Goal: Transaction & Acquisition: Purchase product/service

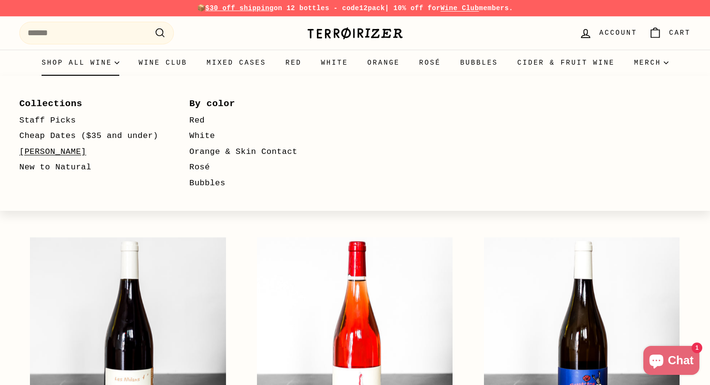
click at [51, 154] on link "[PERSON_NAME]" at bounding box center [90, 152] width 142 height 16
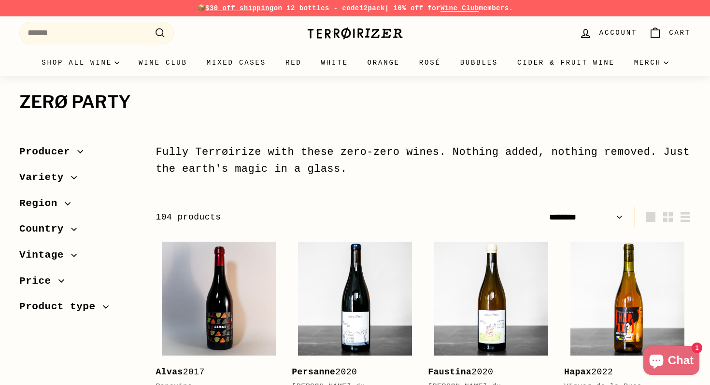
select select "******"
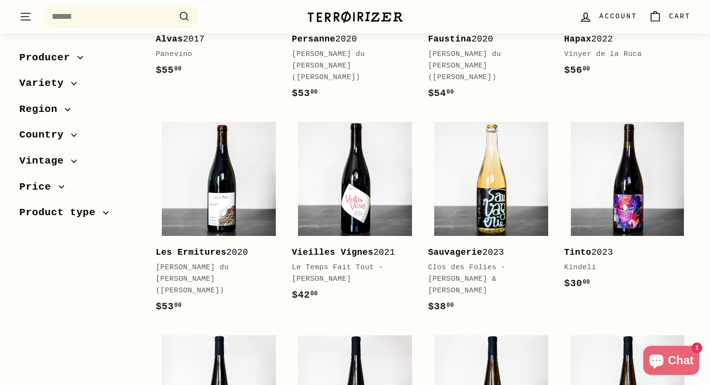
scroll to position [336, 0]
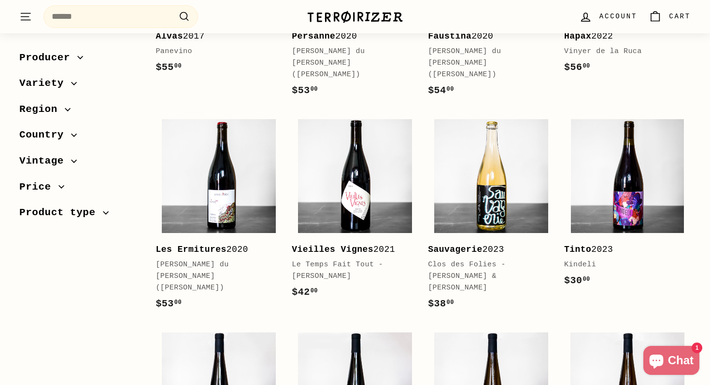
click at [106, 212] on icon "button" at bounding box center [106, 213] width 6 height 6
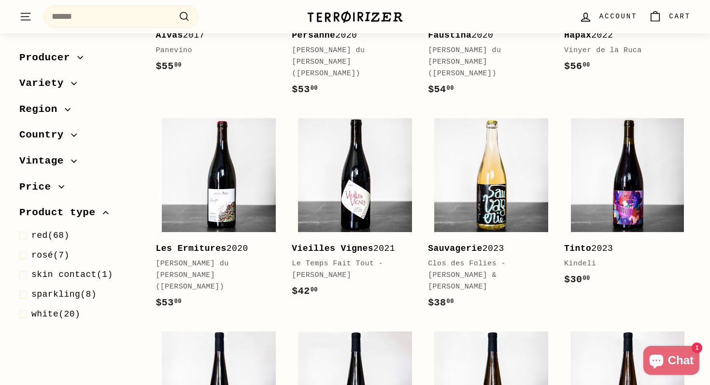
click at [58, 185] on icon "button" at bounding box center [61, 187] width 6 height 6
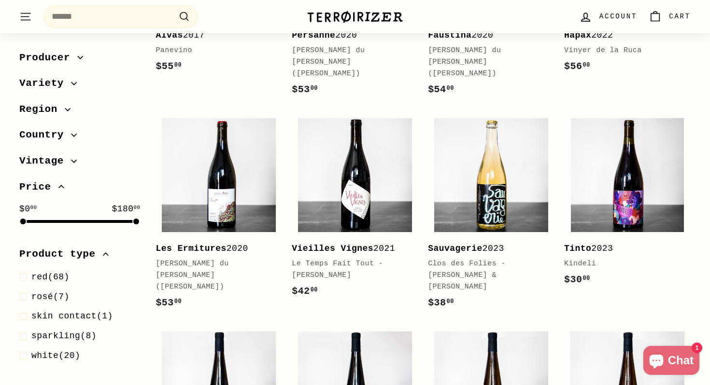
click at [70, 158] on span "Vintage" at bounding box center [45, 161] width 52 height 16
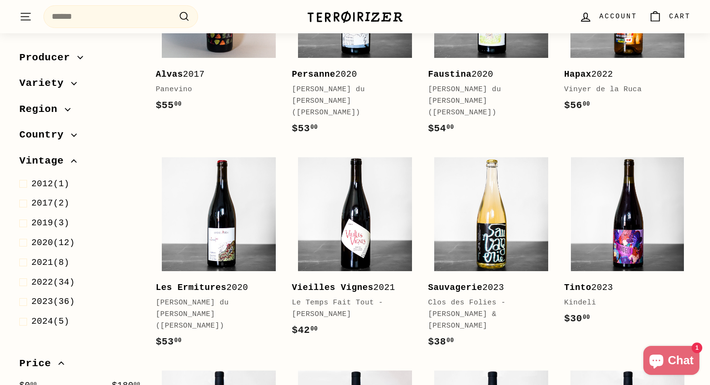
scroll to position [287, 0]
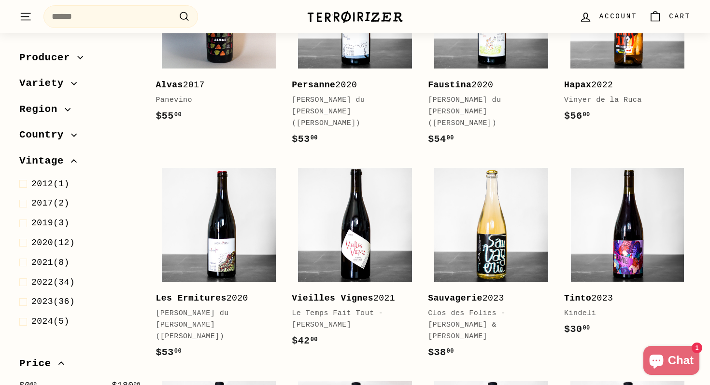
click at [71, 84] on icon "button" at bounding box center [74, 84] width 6 height 6
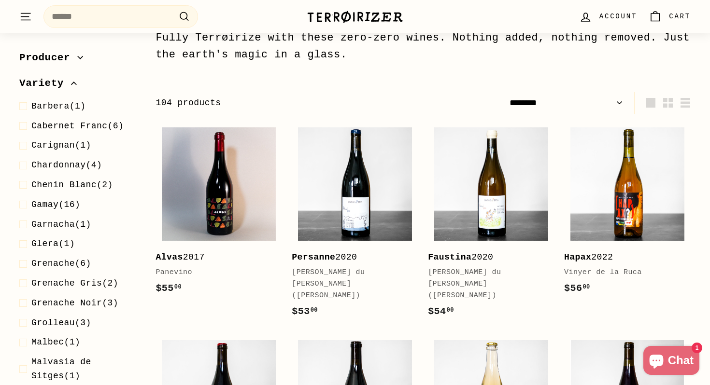
scroll to position [0, 0]
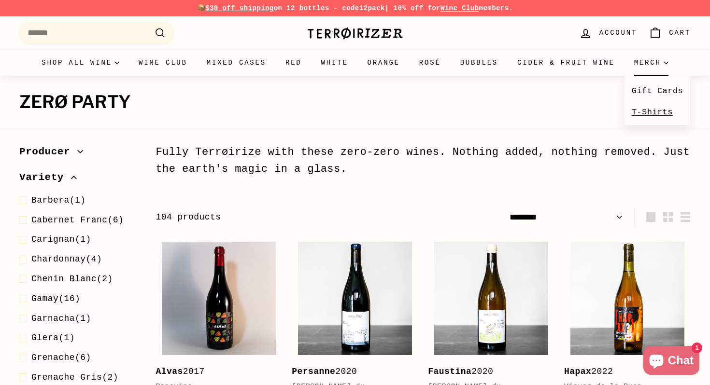
click at [658, 113] on link "T-Shirts" at bounding box center [657, 112] width 66 height 21
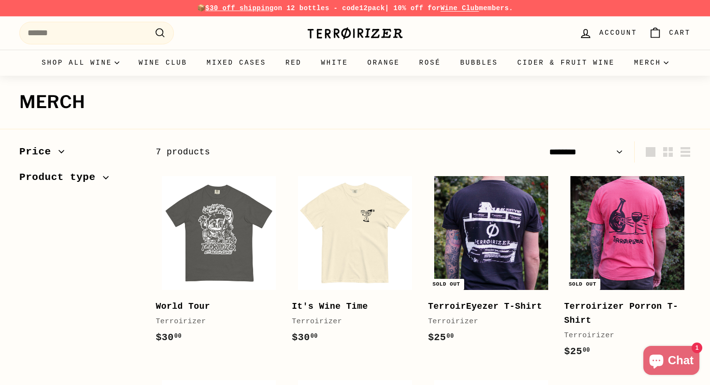
select select "******"
